Goal: Navigation & Orientation: Find specific page/section

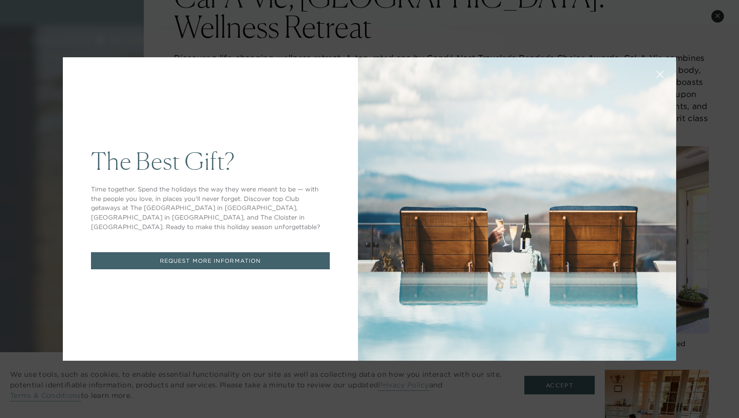
click at [660, 75] on icon at bounding box center [661, 75] width 8 height 8
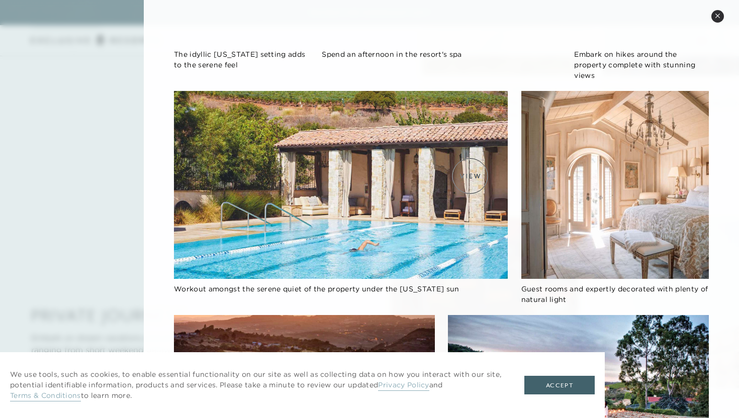
scroll to position [880, 0]
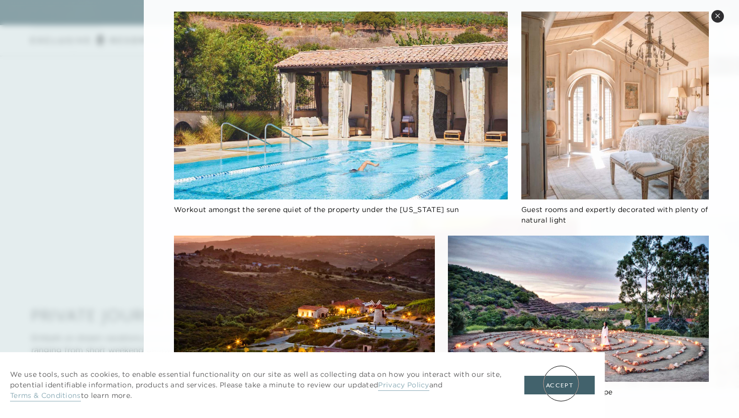
click at [561, 375] on button "Accept" at bounding box center [559, 385] width 70 height 19
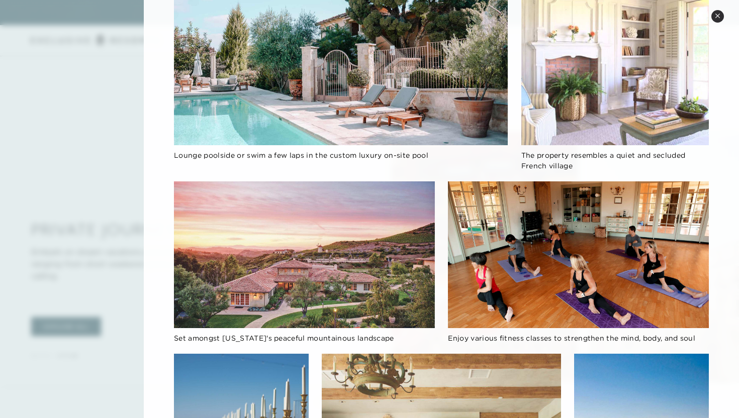
scroll to position [0, 0]
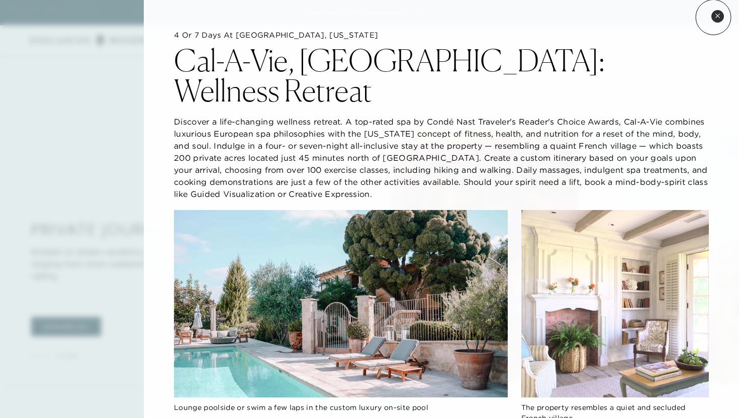
click at [713, 17] on button "Close quickview" at bounding box center [717, 16] width 13 height 13
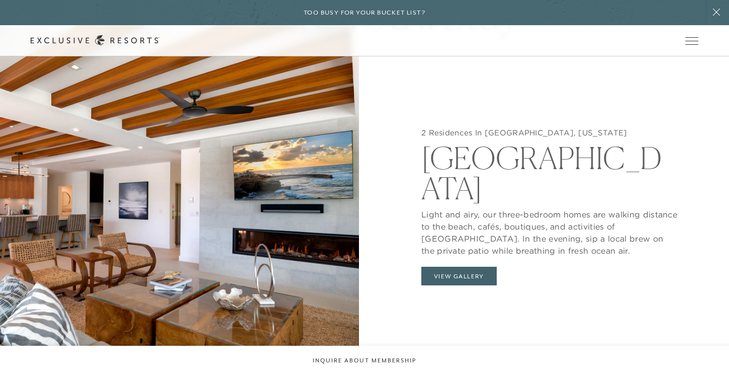
scroll to position [950, 0]
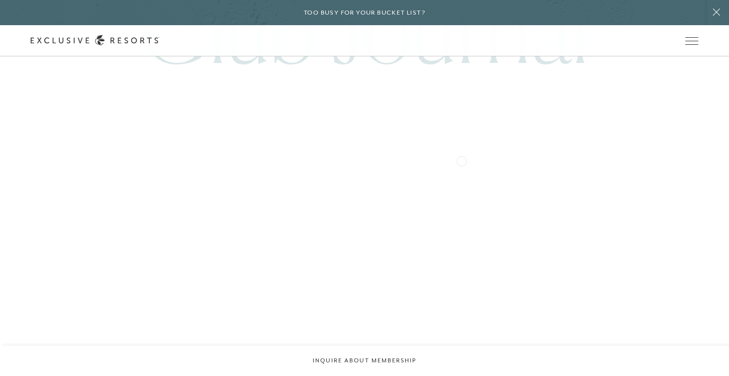
scroll to position [2435, 0]
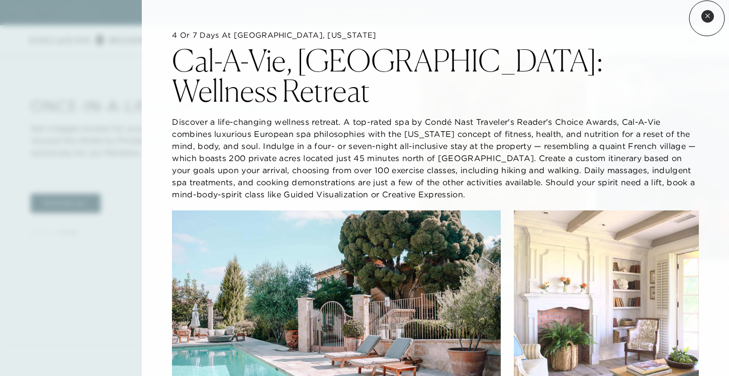
click at [707, 18] on icon at bounding box center [708, 16] width 6 height 6
